Goal: Task Accomplishment & Management: Use online tool/utility

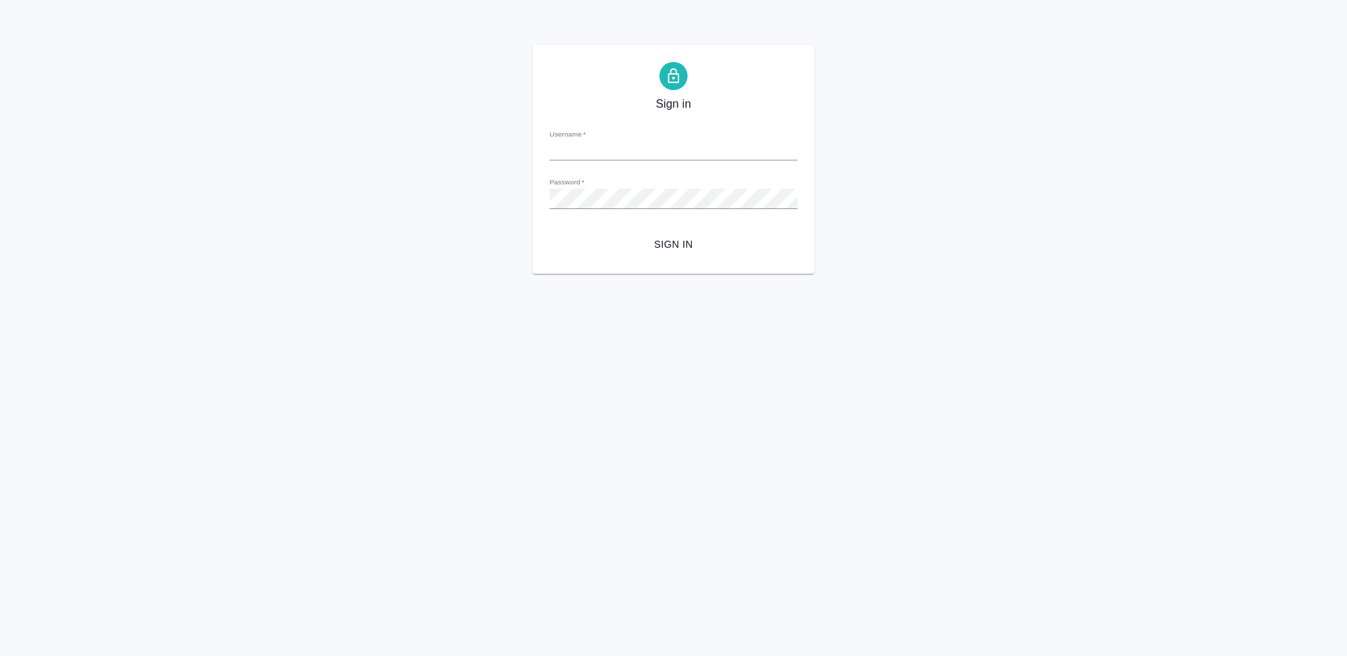
type input "e.gorchilina@awatera.com"
click at [673, 244] on span "Sign in" at bounding box center [673, 245] width 225 height 18
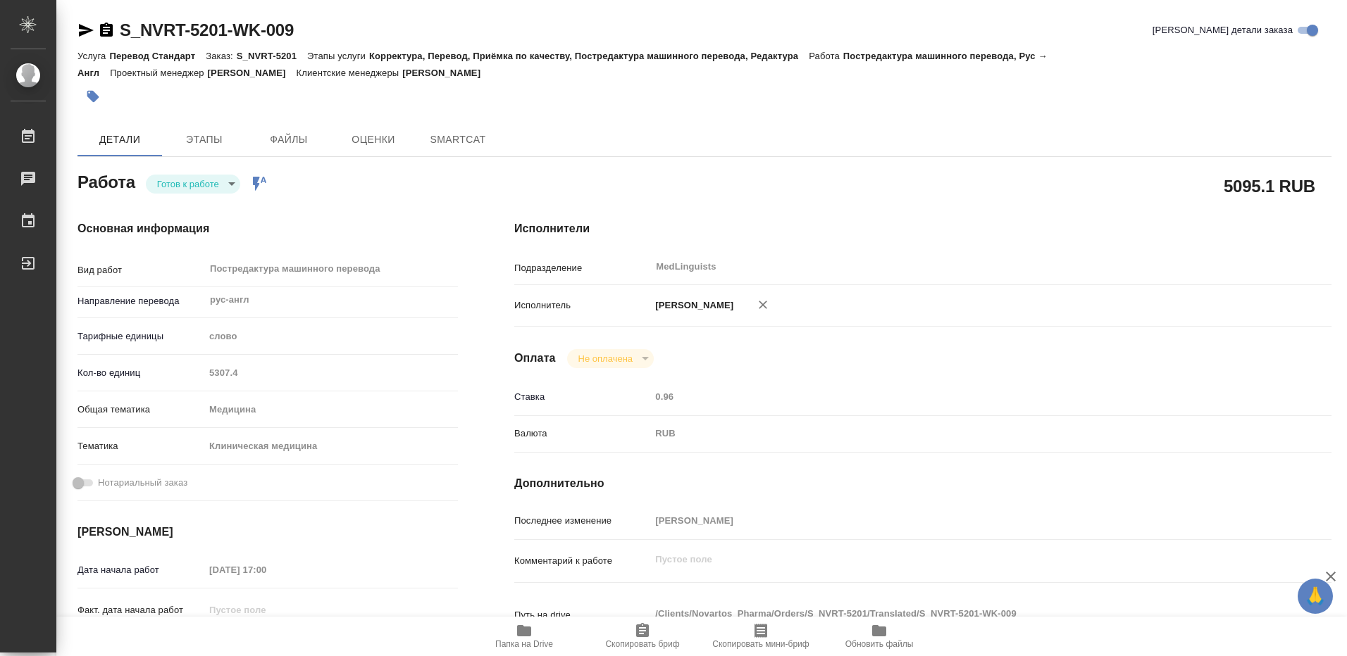
type textarea "x"
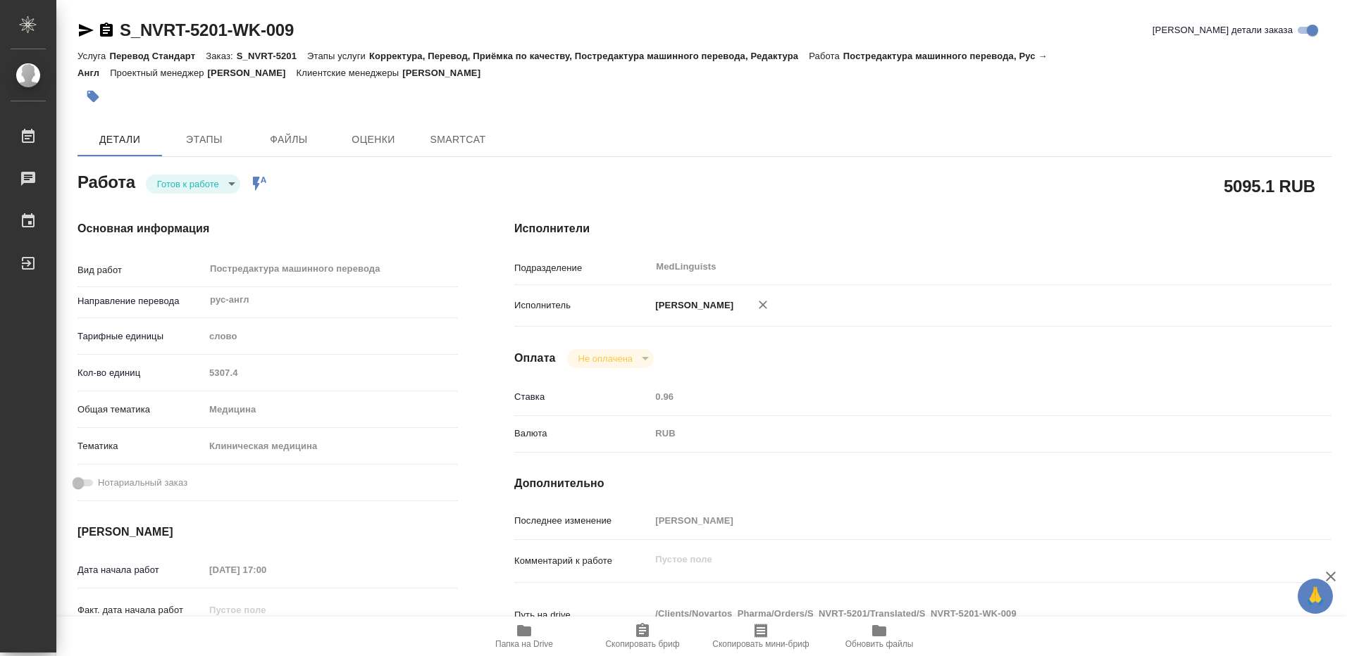
type textarea "x"
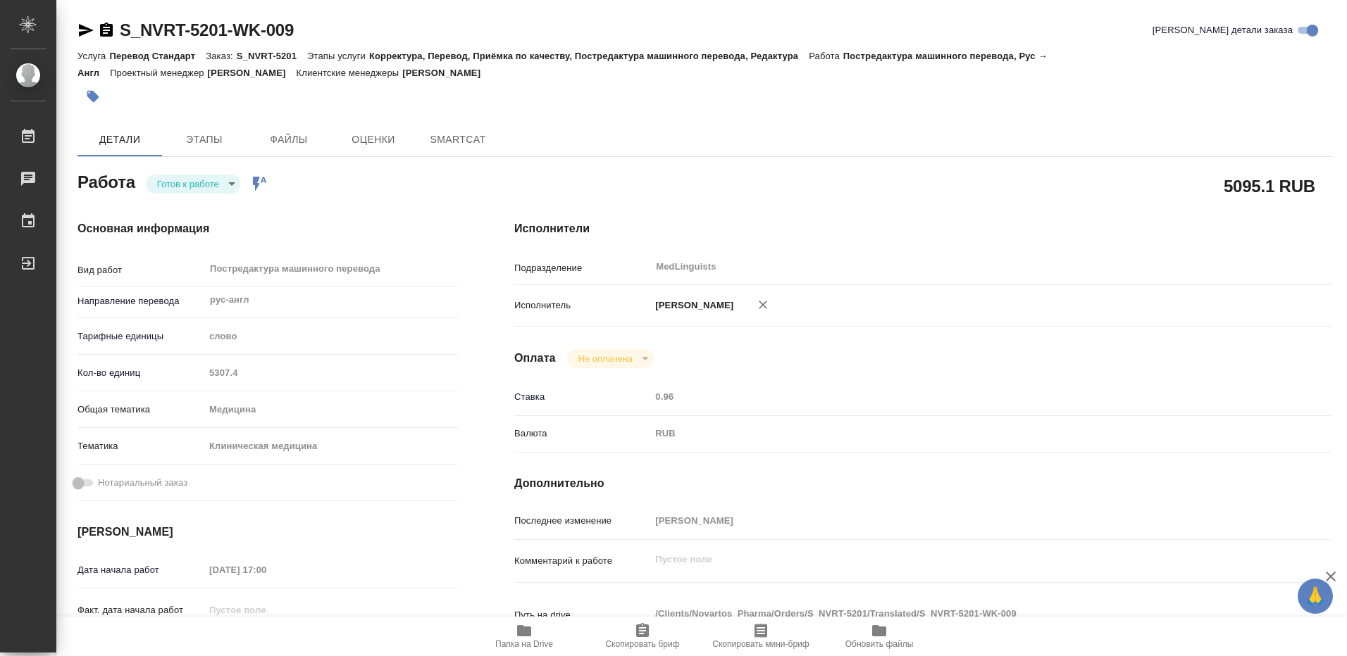
type textarea "x"
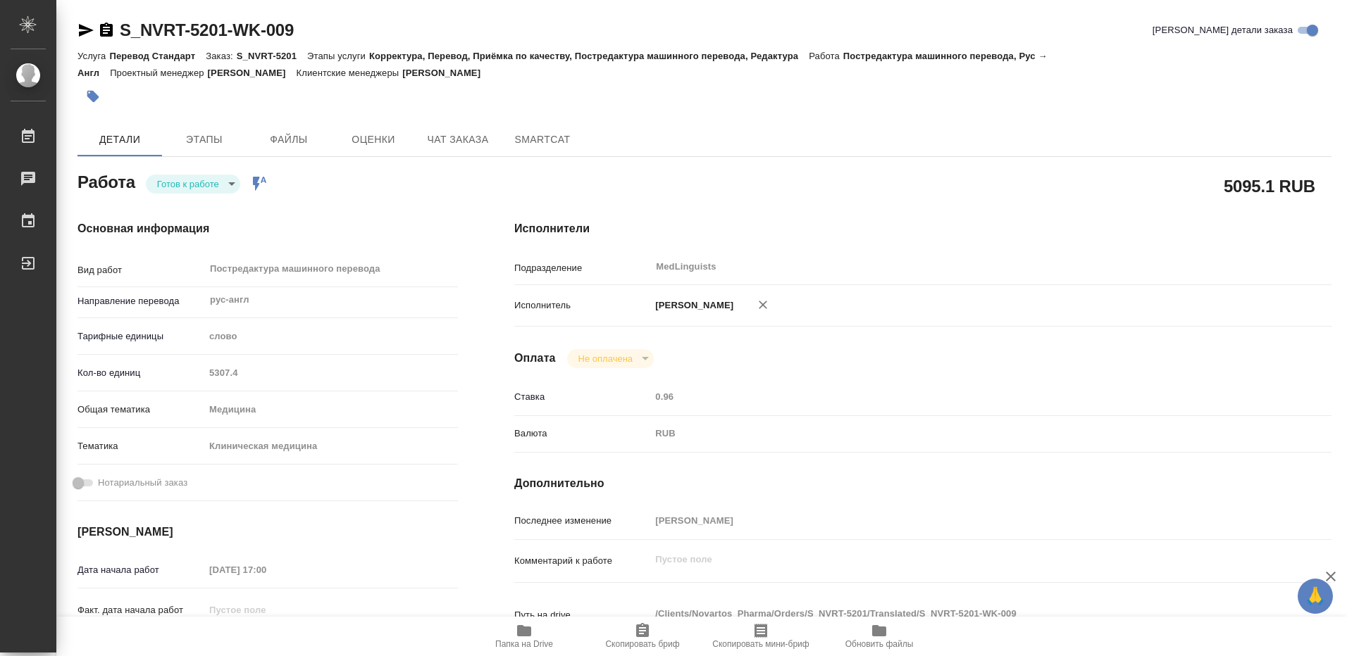
type textarea "x"
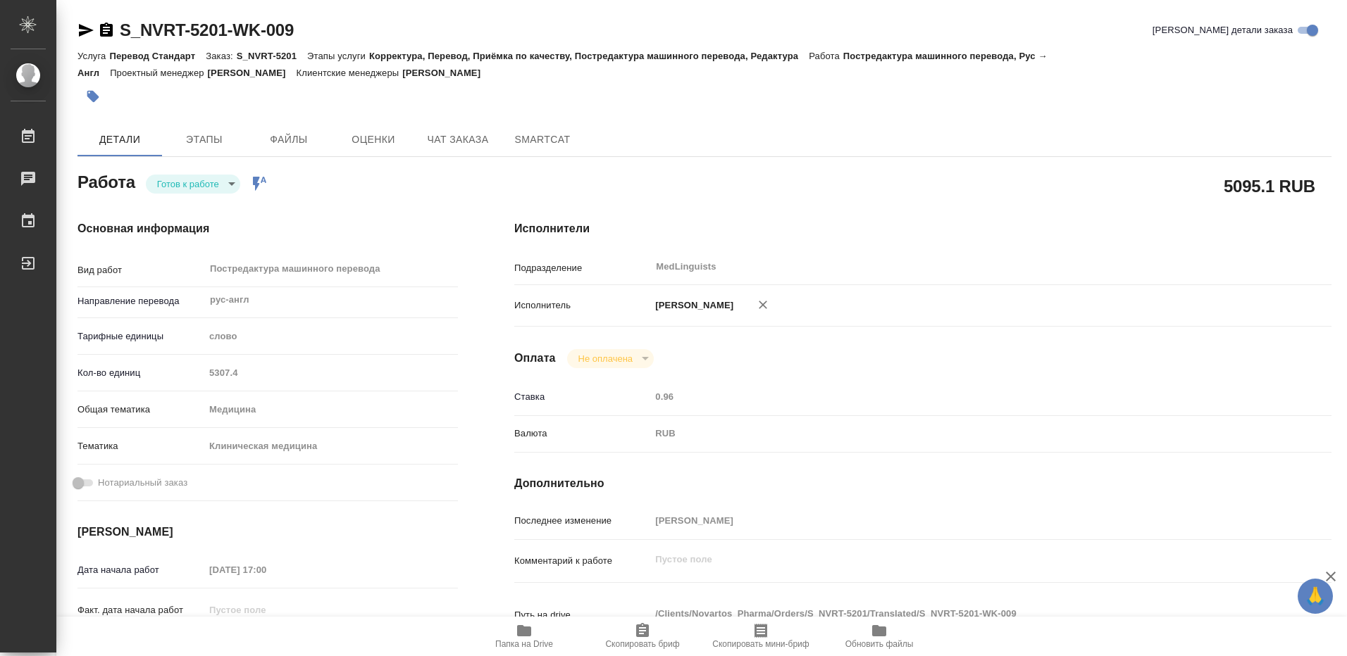
type textarea "x"
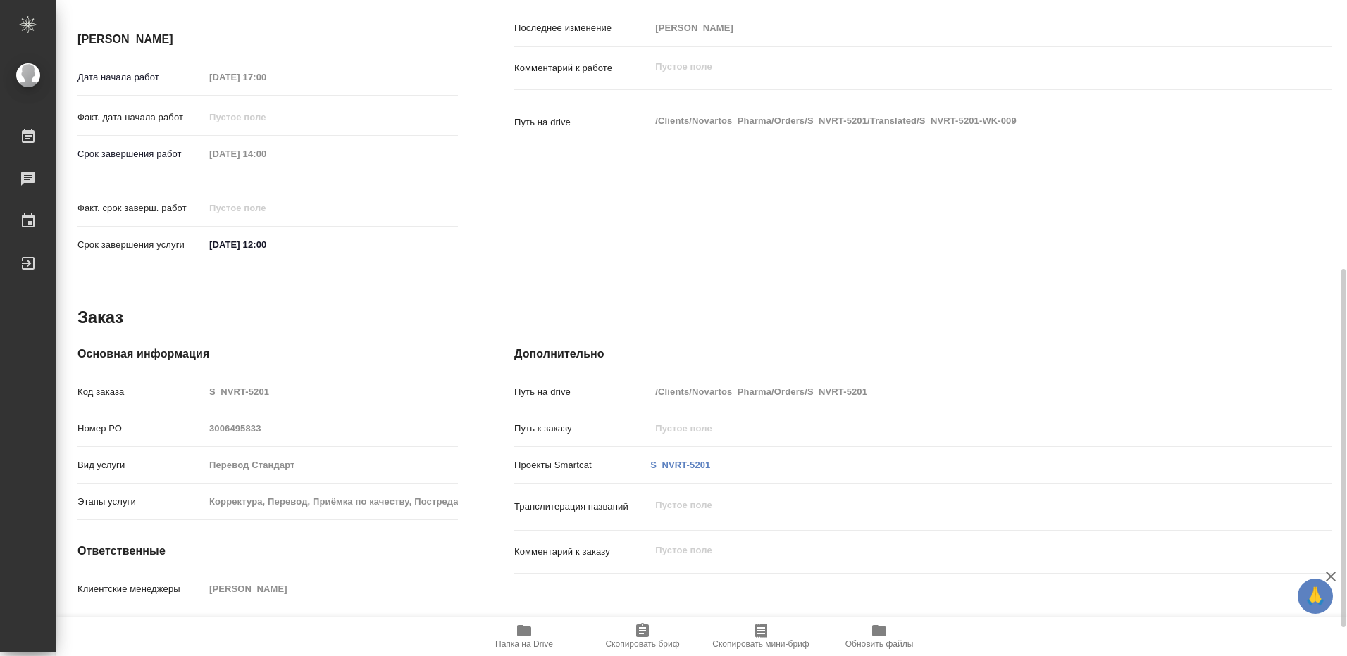
scroll to position [545, 0]
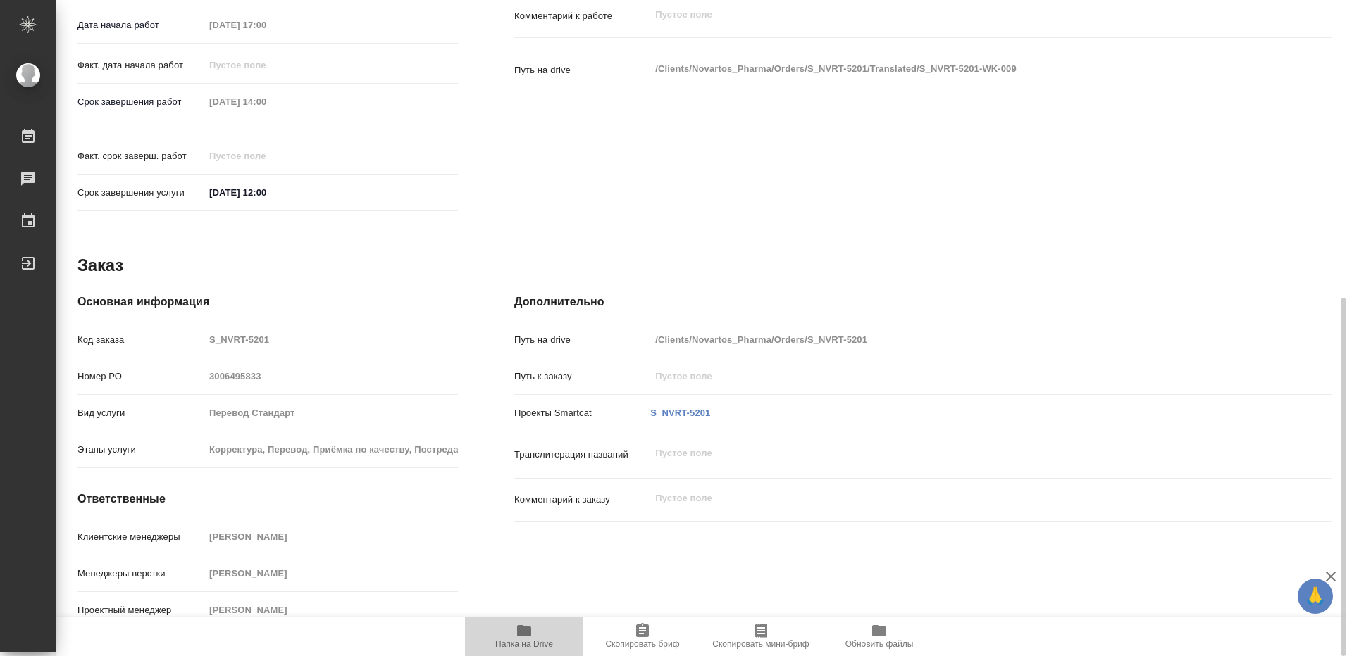
click at [524, 635] on icon "button" at bounding box center [524, 630] width 14 height 11
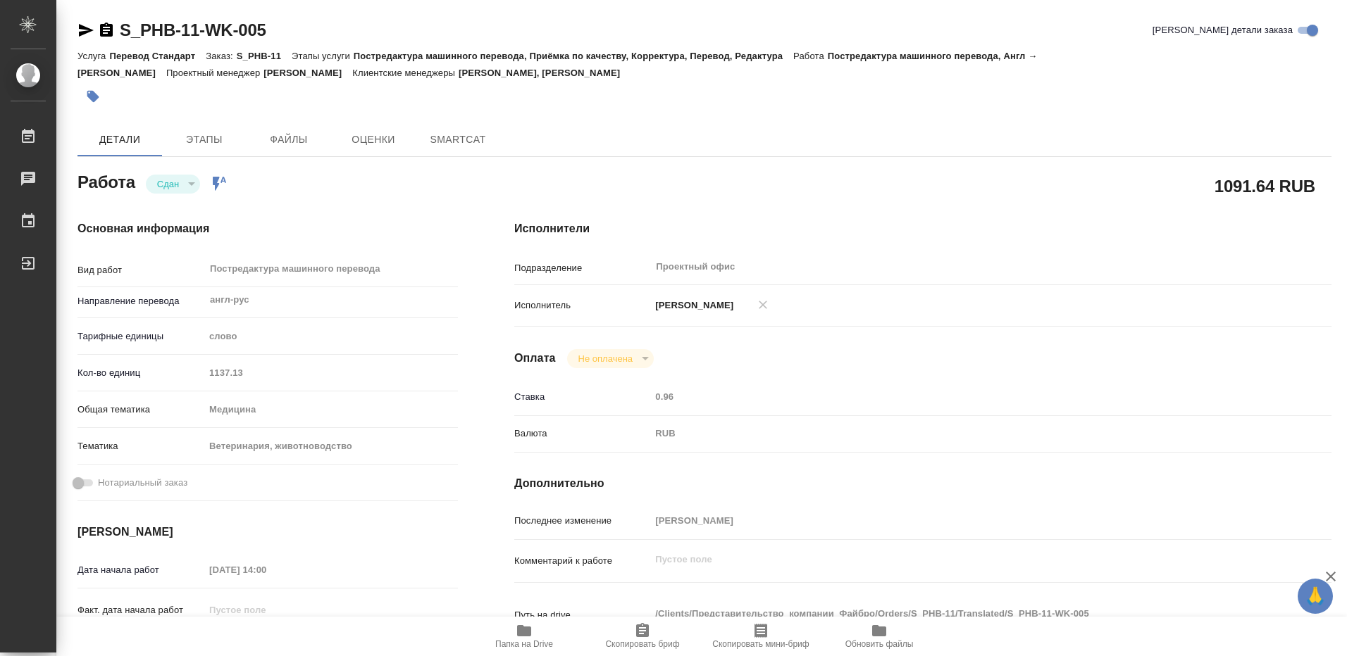
type textarea "x"
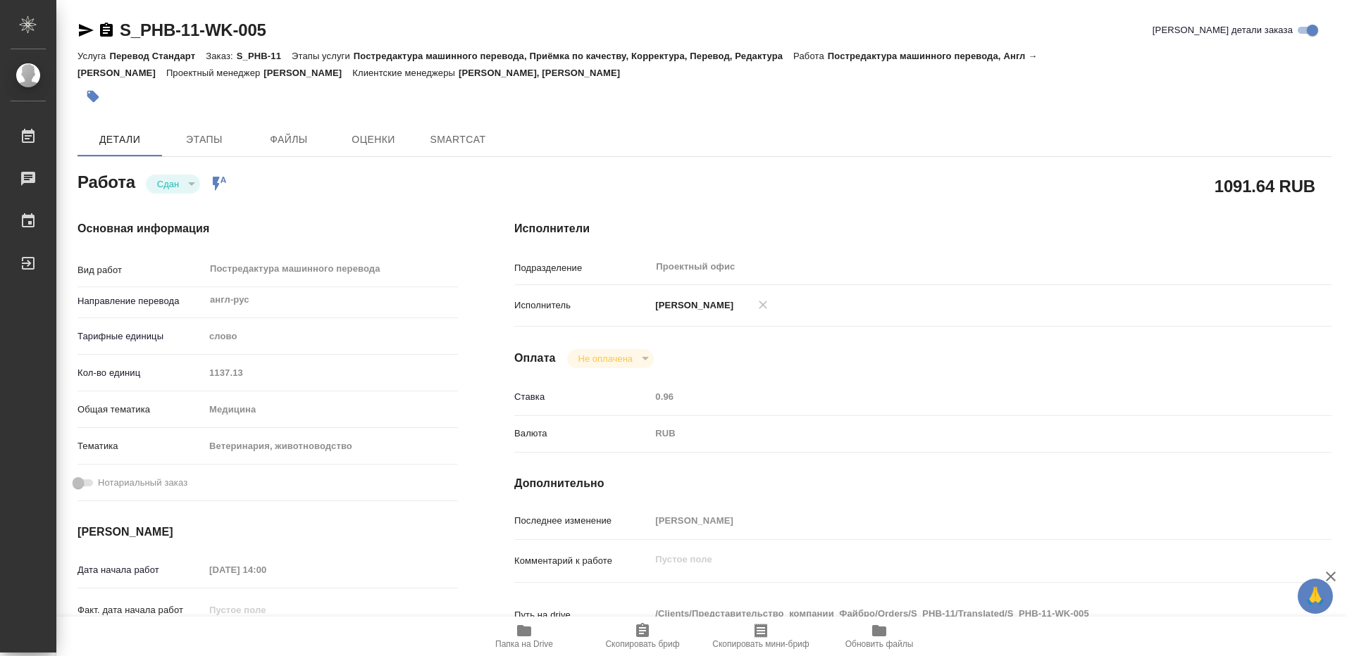
type textarea "x"
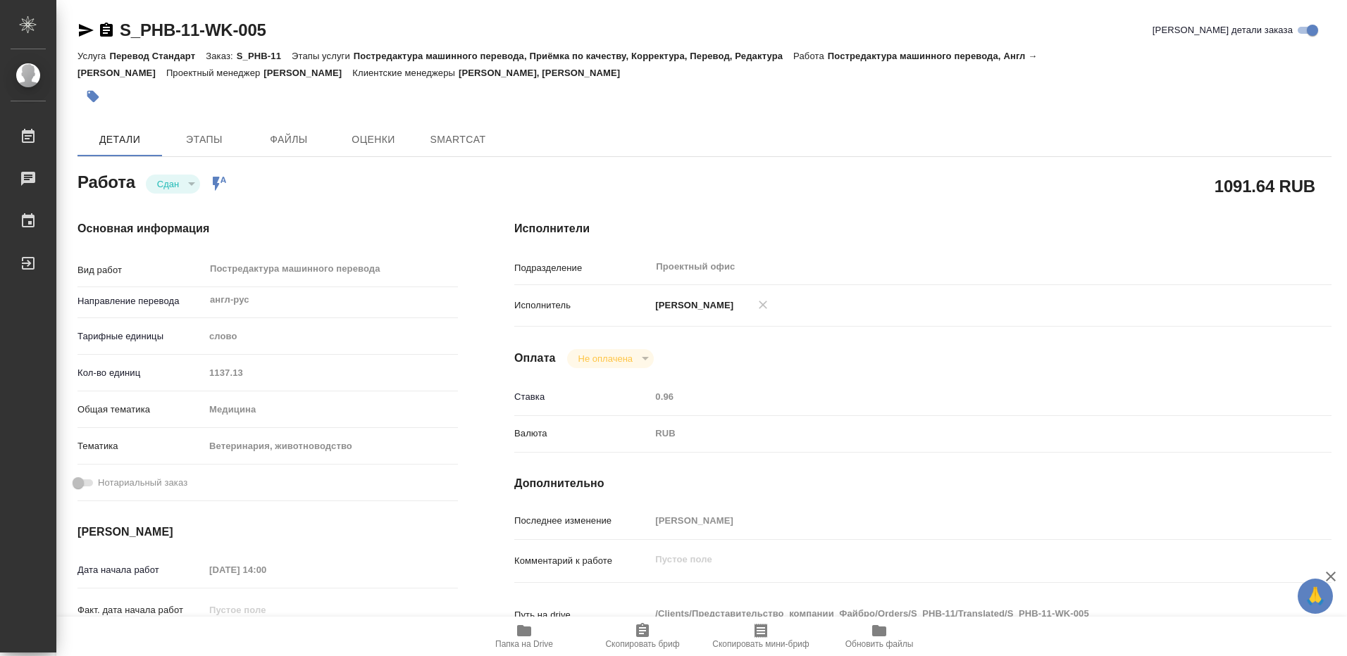
type textarea "x"
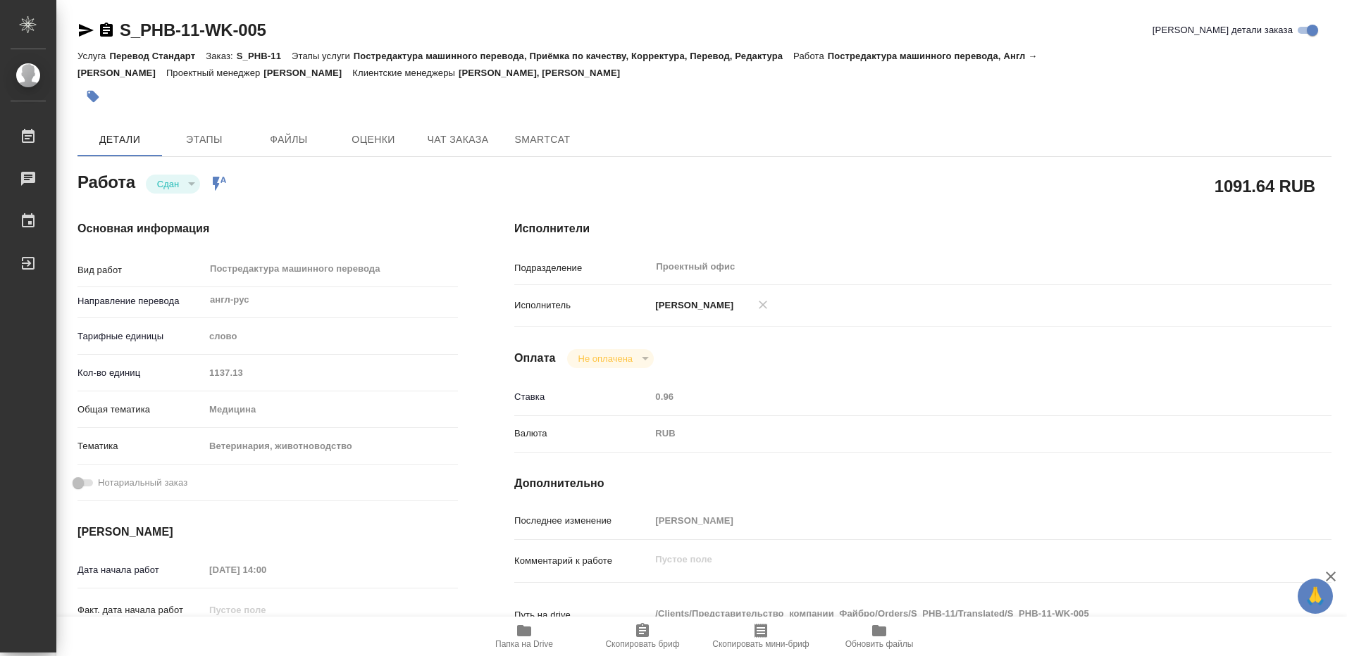
click at [523, 635] on icon "button" at bounding box center [524, 630] width 14 height 11
type textarea "x"
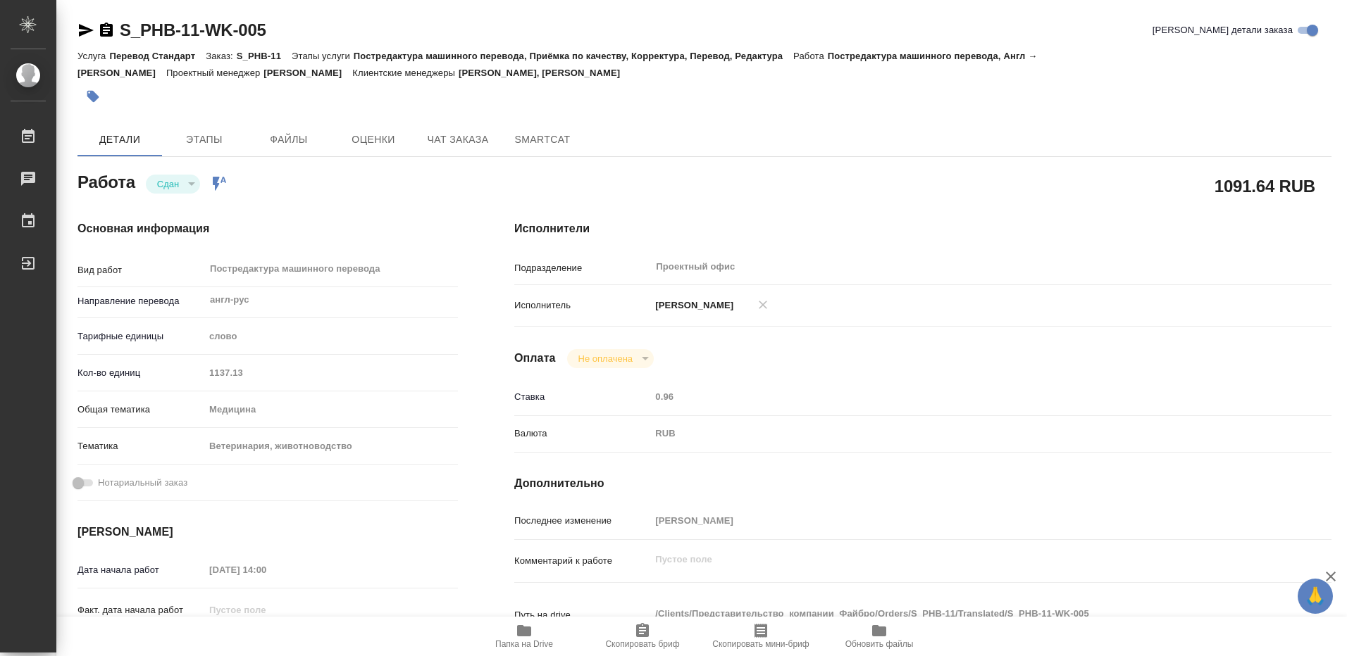
type textarea "x"
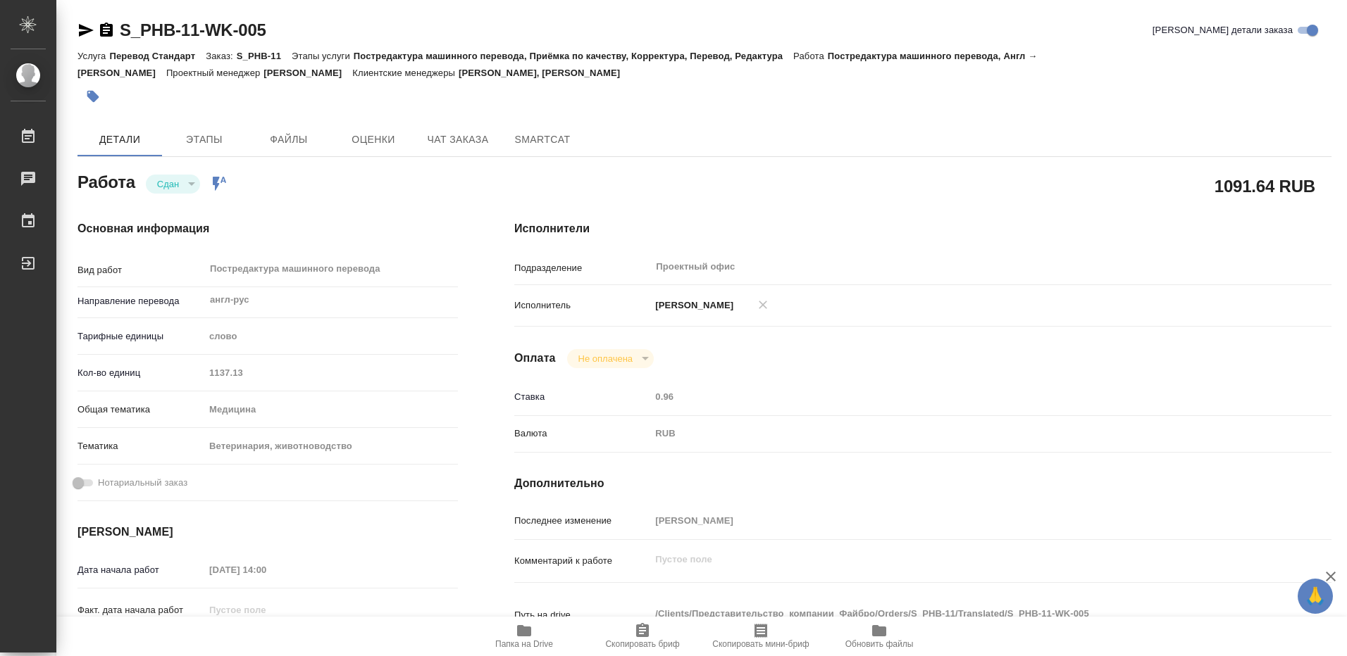
type textarea "x"
